Goal: Information Seeking & Learning: Learn about a topic

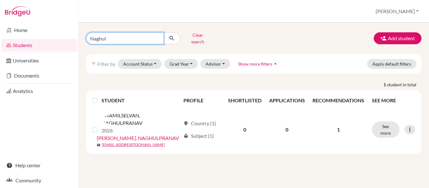
click at [130, 41] on input "Naghul" at bounding box center [125, 38] width 78 height 12
click at [156, 38] on input "Naghul" at bounding box center [125, 38] width 78 height 12
click at [157, 36] on input "Naghul" at bounding box center [125, 38] width 78 height 12
type input "[PERSON_NAME]"
click button "submit" at bounding box center [172, 38] width 17 height 12
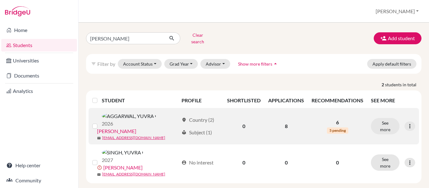
click at [136, 127] on link "[PERSON_NAME]" at bounding box center [116, 131] width 39 height 8
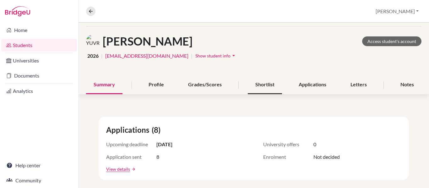
scroll to position [24, 0]
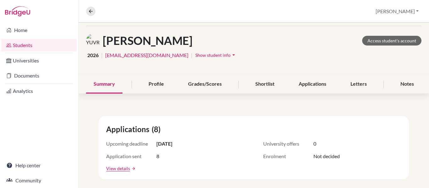
click at [195, 55] on span "Show student info" at bounding box center [212, 54] width 35 height 5
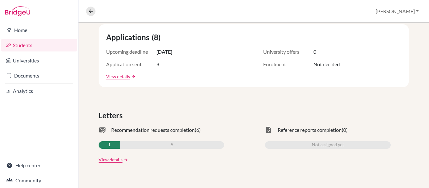
scroll to position [152, 0]
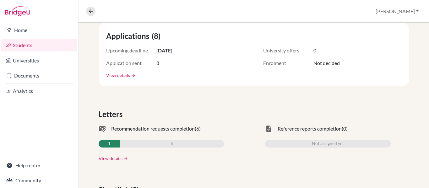
click at [133, 74] on link "arrow_forward" at bounding box center [133, 75] width 6 height 4
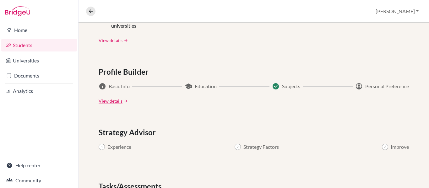
scroll to position [333, 0]
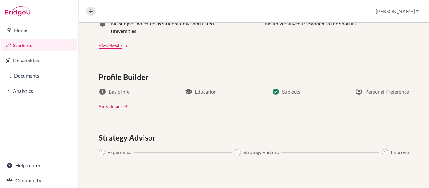
click at [118, 107] on link "View details" at bounding box center [111, 106] width 24 height 7
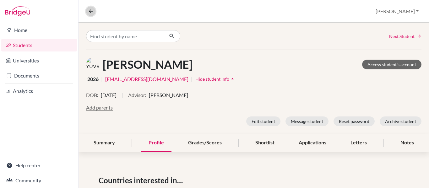
click at [89, 13] on icon at bounding box center [91, 11] width 6 height 6
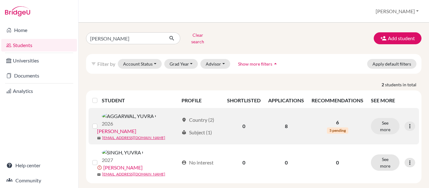
click at [341, 127] on span "5 pending" at bounding box center [337, 130] width 21 height 6
click at [332, 119] on p "6" at bounding box center [337, 123] width 52 height 8
click at [412, 122] on div at bounding box center [409, 126] width 11 height 9
click at [136, 127] on link "[PERSON_NAME]" at bounding box center [116, 131] width 39 height 8
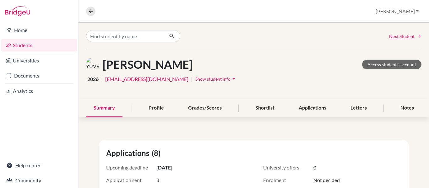
click at [230, 79] on icon "arrow_drop_down" at bounding box center [233, 79] width 6 height 6
